Goal: Obtain resource: Obtain resource

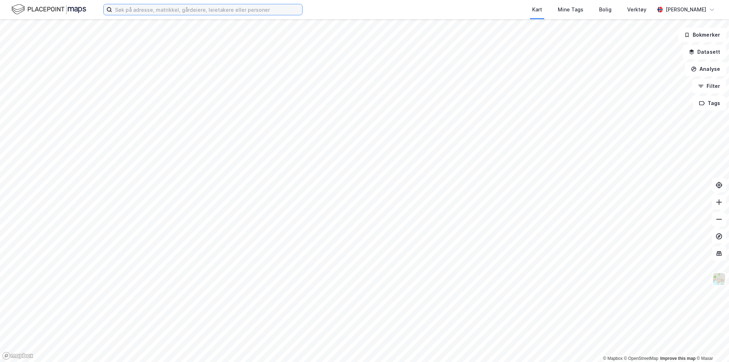
click at [138, 7] on input at bounding box center [207, 9] width 190 height 11
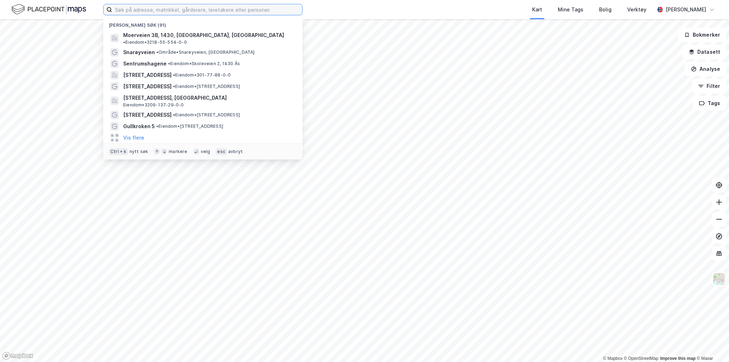
paste input "Steinsfjorden Eiendom AS"
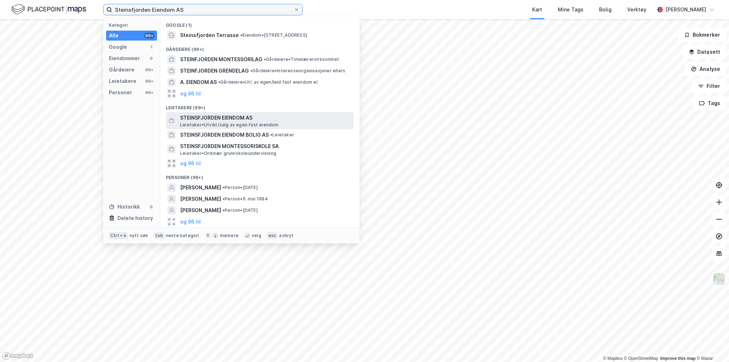
type input "Steinsfjorden Eiendom AS"
click at [196, 118] on span "STEINSFJORDEN EIENDOM AS" at bounding box center [265, 118] width 171 height 9
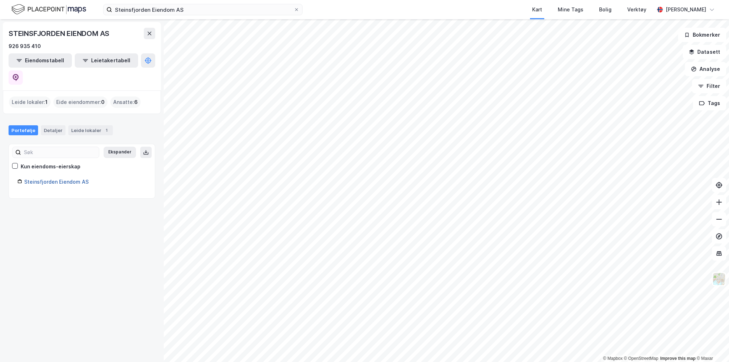
click at [78, 179] on link "Steinsfjorden Eiendom AS" at bounding box center [56, 182] width 64 height 6
click at [75, 179] on link "Steinsfjorden Eiendom AS" at bounding box center [56, 182] width 64 height 6
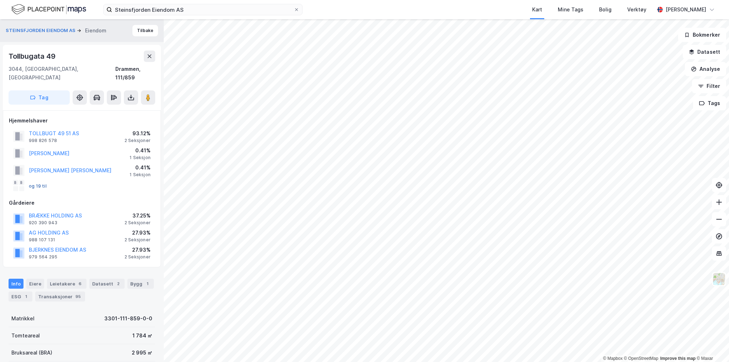
click at [0, 0] on button "og 19 til" at bounding box center [0, 0] width 0 height 0
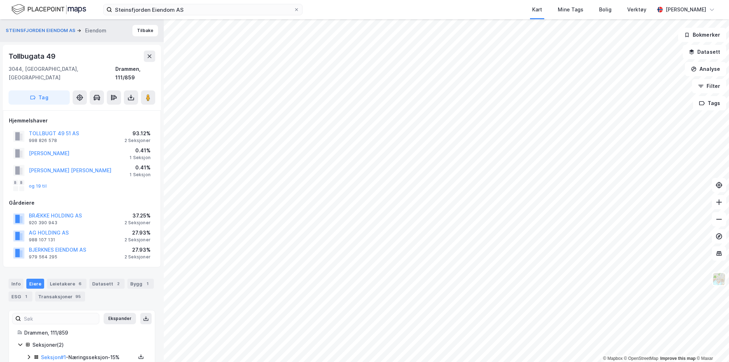
scroll to position [21, 0]
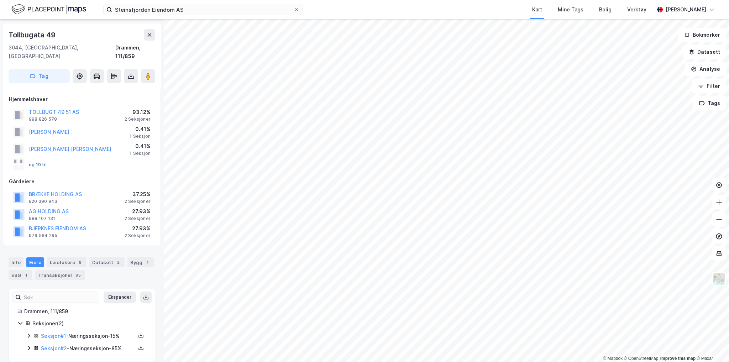
click at [0, 0] on button "og 19 til" at bounding box center [0, 0] width 0 height 0
click at [131, 73] on icon at bounding box center [131, 75] width 1 height 4
click at [110, 88] on div "Last ned grunnbok" at bounding box center [95, 91] width 41 height 6
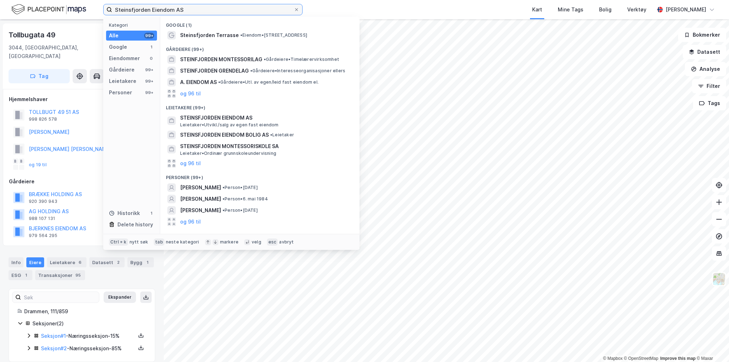
click at [248, 10] on input "Steinsfjorden Eiendom AS" at bounding box center [203, 9] width 182 height 11
click at [231, 37] on span "Steinsfjorden Terrasse" at bounding box center [209, 35] width 59 height 9
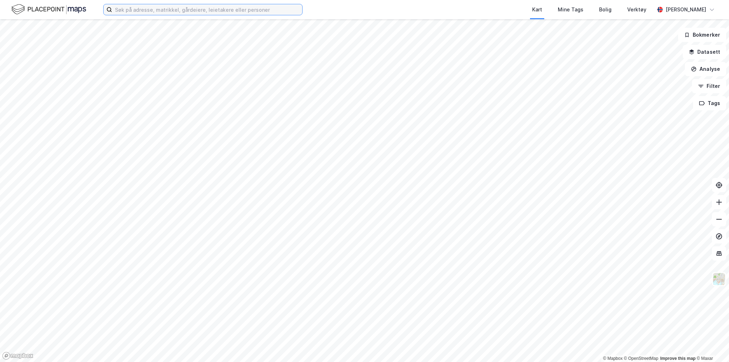
click at [216, 9] on input at bounding box center [207, 9] width 190 height 11
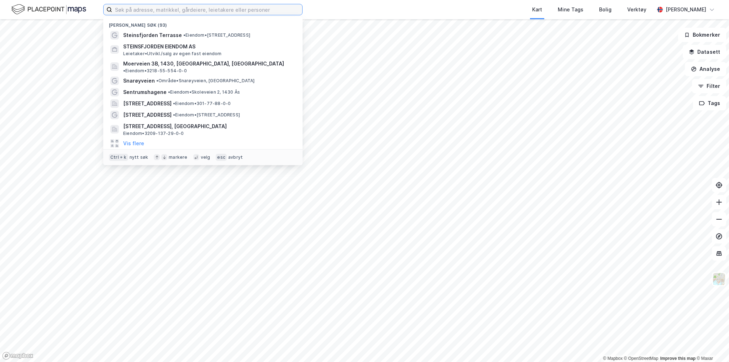
paste input "Røyseveien 5"
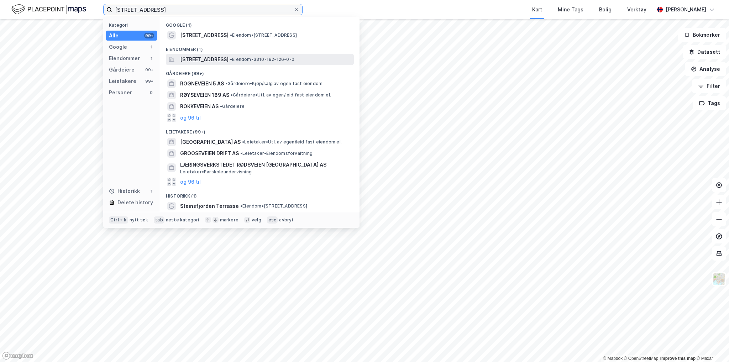
type input "Røyseveien 5"
click at [201, 60] on span "Røyseveien 5, 3530, RØYSE, HOLE" at bounding box center [204, 59] width 48 height 9
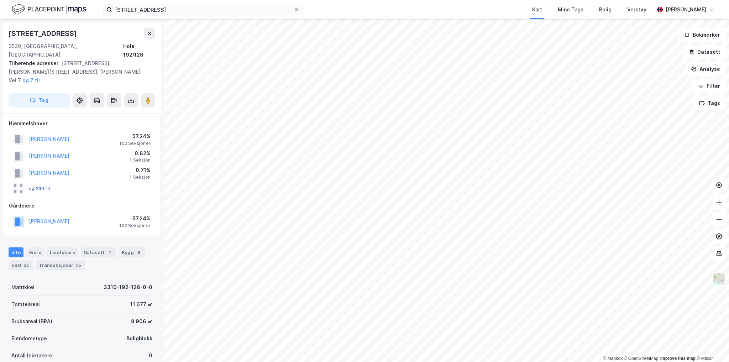
click at [0, 0] on button "og 299 til" at bounding box center [0, 0] width 0 height 0
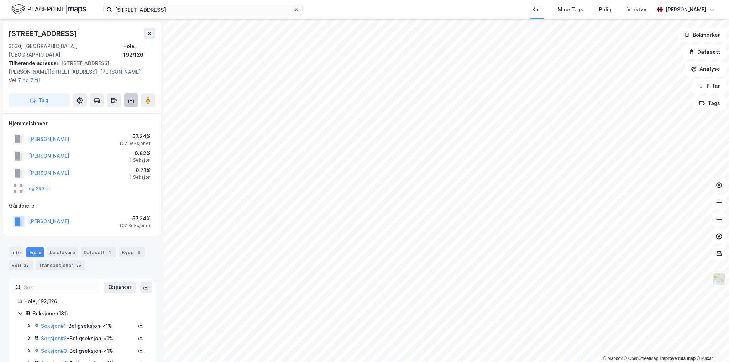
click at [134, 97] on icon at bounding box center [130, 100] width 7 height 7
click at [116, 112] on div "Last ned grunnbok" at bounding box center [95, 115] width 41 height 6
click at [0, 0] on button "REISTAD OLAV" at bounding box center [0, 0] width 0 height 0
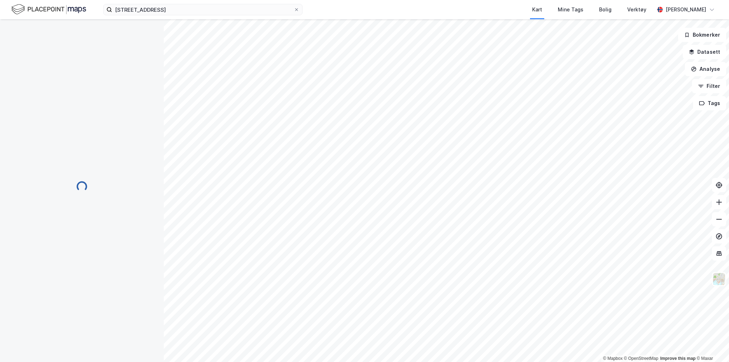
scroll to position [9, 0]
